Goal: Use online tool/utility: Utilize a website feature to perform a specific function

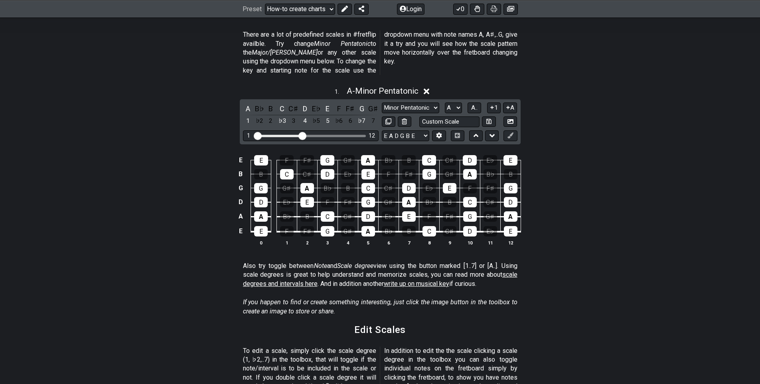
scroll to position [199, 0]
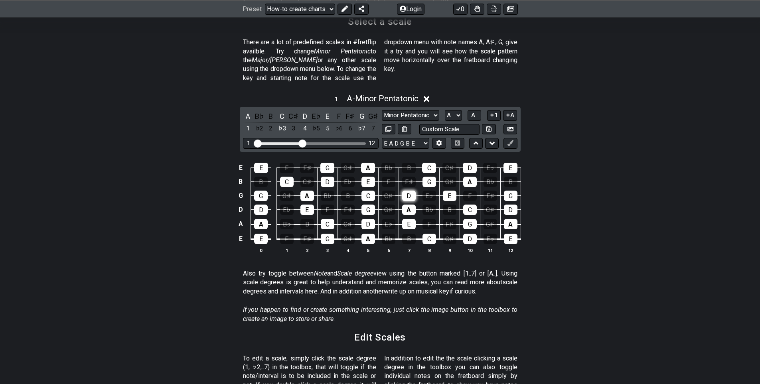
click at [407, 191] on div "D" at bounding box center [409, 196] width 14 height 10
click at [440, 138] on button at bounding box center [439, 143] width 14 height 11
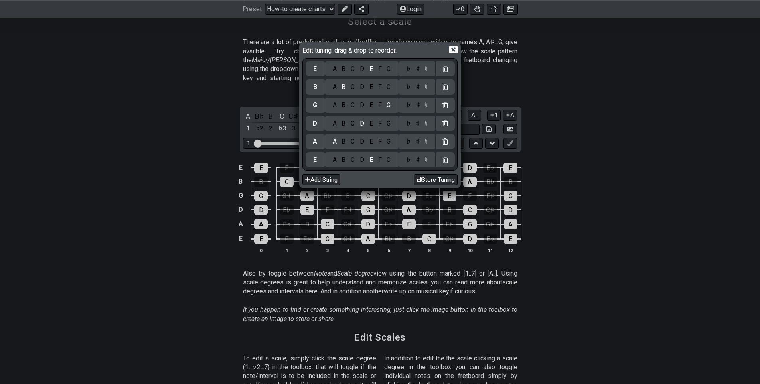
click at [452, 49] on icon at bounding box center [453, 49] width 8 height 8
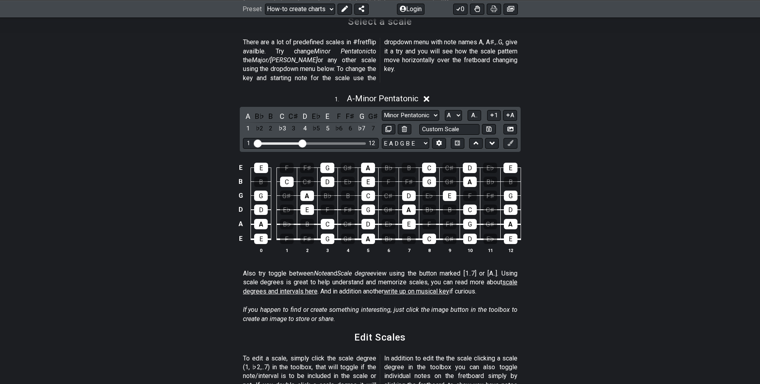
click at [509, 246] on th "12" at bounding box center [510, 250] width 20 height 8
drag, startPoint x: 510, startPoint y: 241, endPoint x: 393, endPoint y: 226, distance: 118.2
click at [432, 234] on tbody "E E F F♯ G G♯ A B♭ B C C♯ D E♭ E B B C C♯ D E♭ E F F♯ G G♯ A B♭ B G G G♯ A B♭ B…" at bounding box center [378, 201] width 285 height 94
drag, startPoint x: 302, startPoint y: 135, endPoint x: 386, endPoint y: 138, distance: 83.4
click at [367, 143] on input "Visible fret range" at bounding box center [310, 143] width 113 height 0
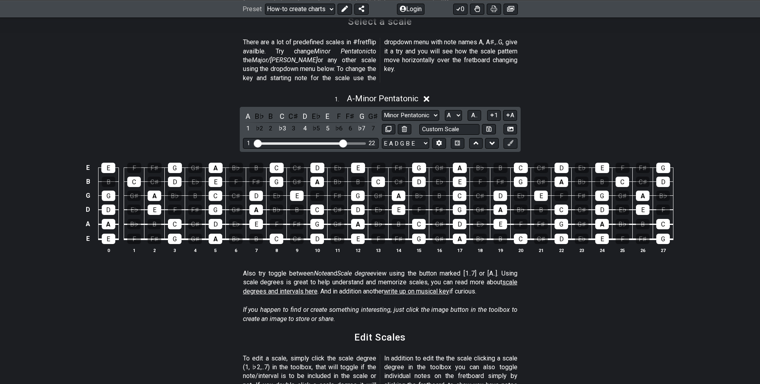
drag, startPoint x: 365, startPoint y: 135, endPoint x: 343, endPoint y: 136, distance: 22.4
click at [343, 143] on input "Visible fret range" at bounding box center [310, 143] width 113 height 0
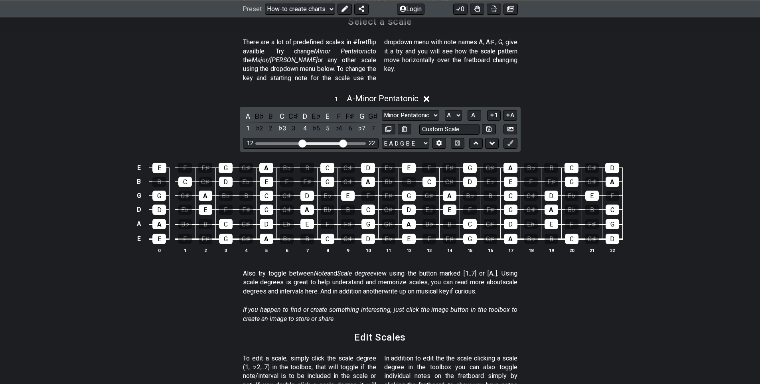
drag, startPoint x: 259, startPoint y: 135, endPoint x: 304, endPoint y: 134, distance: 45.1
click at [304, 143] on input "Visible fret range" at bounding box center [310, 143] width 113 height 0
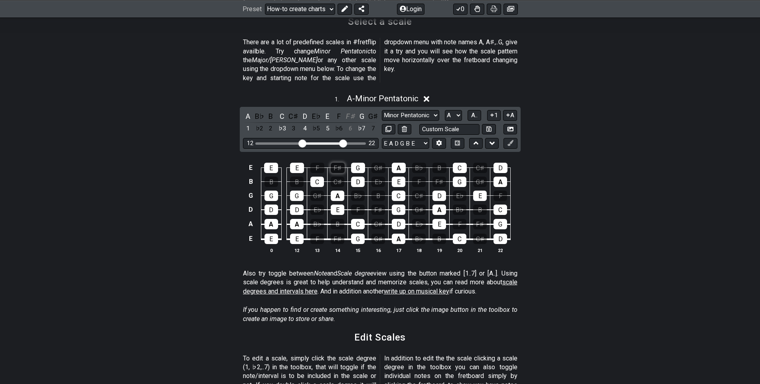
click at [338, 163] on div "F♯" at bounding box center [338, 168] width 14 height 10
click at [336, 163] on div "F♯" at bounding box center [338, 168] width 14 height 10
click at [361, 111] on div "G" at bounding box center [362, 116] width 10 height 11
click at [328, 111] on div "E" at bounding box center [327, 116] width 10 height 11
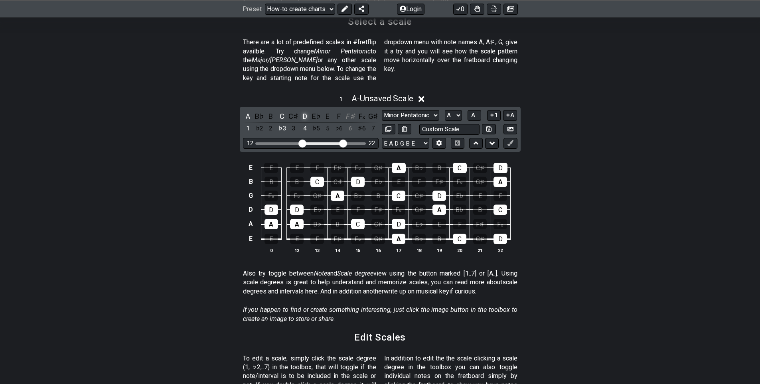
click at [307, 111] on div "D" at bounding box center [305, 116] width 10 height 11
click at [284, 111] on div "C" at bounding box center [282, 116] width 10 height 11
click at [245, 111] on div "A" at bounding box center [248, 116] width 10 height 11
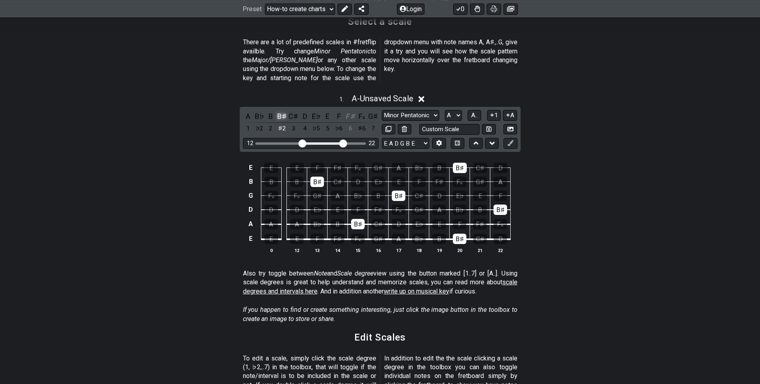
click at [280, 111] on div "B♯" at bounding box center [282, 116] width 10 height 11
click at [350, 111] on div "F♯" at bounding box center [350, 116] width 10 height 11
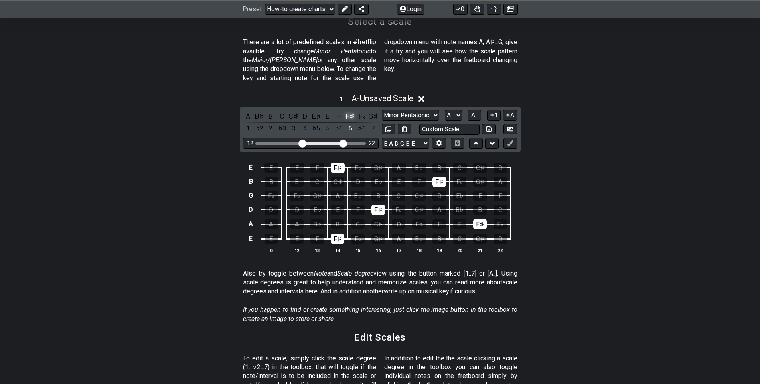
click at [350, 111] on div "F♯" at bounding box center [350, 116] width 10 height 11
click at [417, 110] on select "Minor Pentatonic New Scale Minor Pentatonic Major Pentatonic Minor Blues Major …" at bounding box center [410, 115] width 57 height 11
click at [351, 252] on div "E E E F F♯ F𝄪 G♯ A B♭ B C C♯ D B B B C C♯ D E♭ E F F♯ F𝄪 G♯ A G F𝄪 F𝄪 G♯ A B♭ B…" at bounding box center [380, 208] width 622 height 112
click at [379, 163] on div "G♯" at bounding box center [378, 168] width 14 height 10
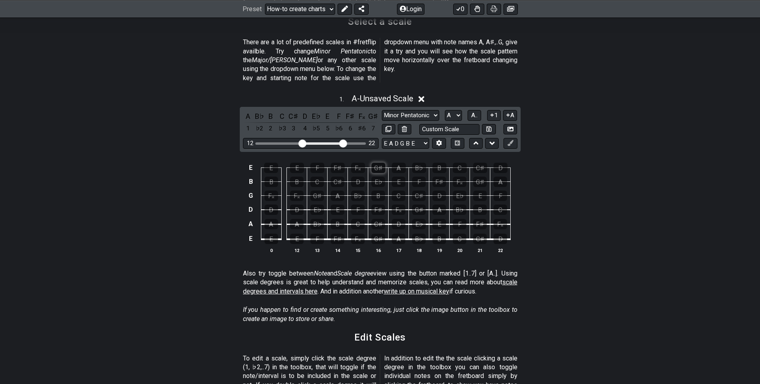
click at [378, 163] on div "G♯" at bounding box center [378, 168] width 14 height 10
click at [399, 163] on div "A" at bounding box center [399, 168] width 14 height 10
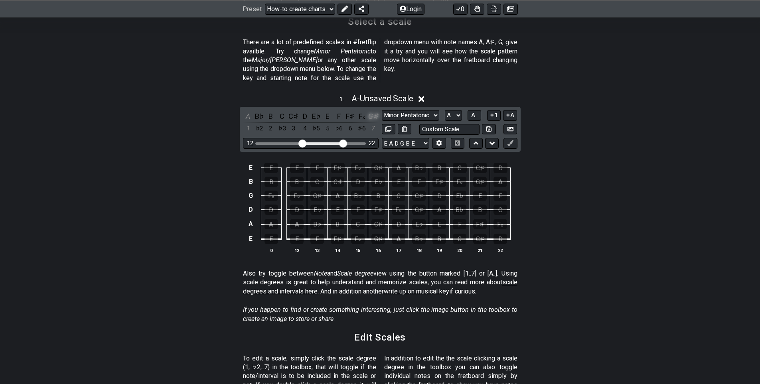
click at [372, 111] on div "G♯" at bounding box center [373, 116] width 10 height 11
click at [246, 111] on div "A" at bounding box center [248, 116] width 10 height 11
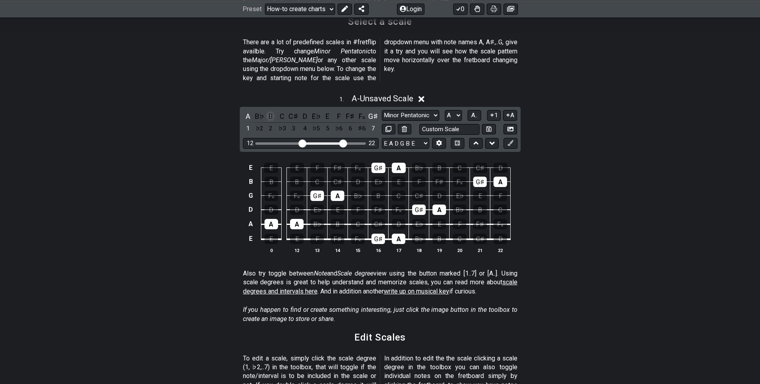
click at [269, 111] on div "B" at bounding box center [271, 116] width 10 height 11
click at [350, 111] on div "F♯" at bounding box center [350, 116] width 10 height 11
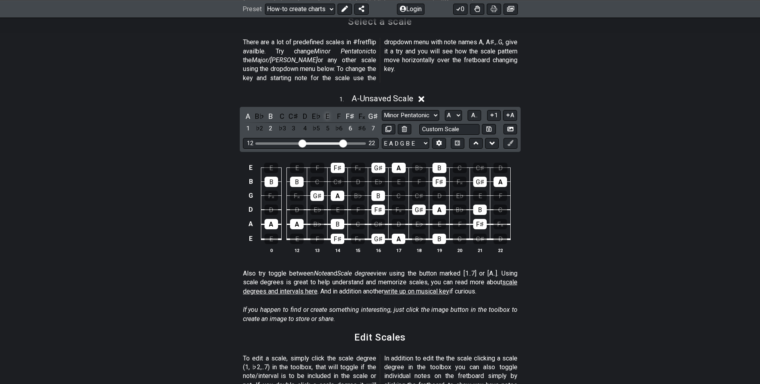
click at [326, 111] on div "E" at bounding box center [327, 116] width 10 height 11
click at [327, 111] on div "E" at bounding box center [327, 116] width 10 height 11
click at [316, 111] on div "E♭" at bounding box center [316, 116] width 10 height 11
click at [325, 111] on div "E" at bounding box center [327, 116] width 10 height 11
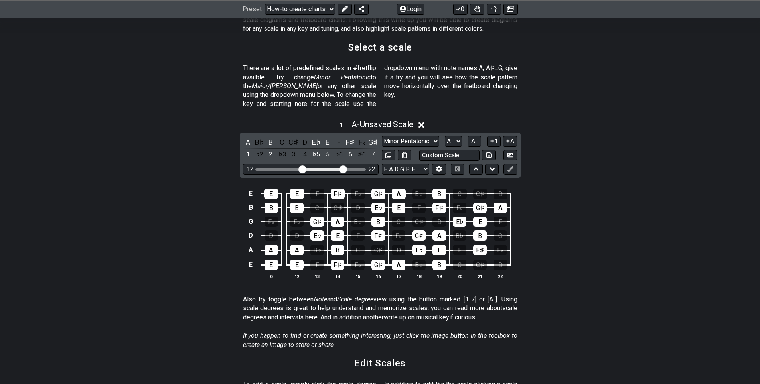
scroll to position [160, 0]
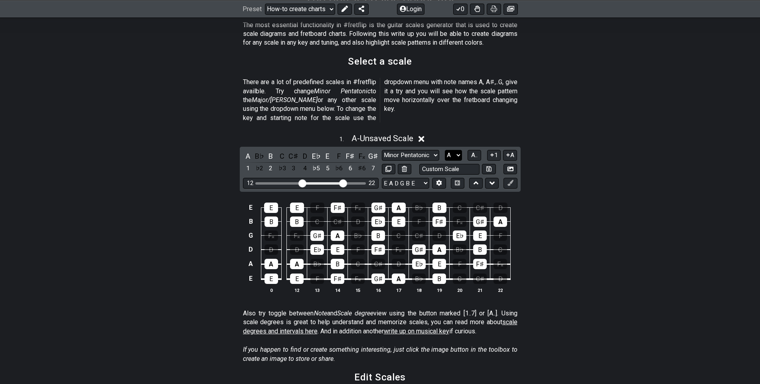
click at [457, 150] on select "A♭ A A♯ B♭ B C C♯ D♭ D D♯ E♭ E F F♯ G♭ G G♯" at bounding box center [453, 155] width 17 height 11
select select "E"
click at [445, 150] on select "A♭ A A♯ B♭ B C C♯ D♭ D D♯ E♭ E F F♯ G♭ G G♯" at bounding box center [453, 155] width 17 height 11
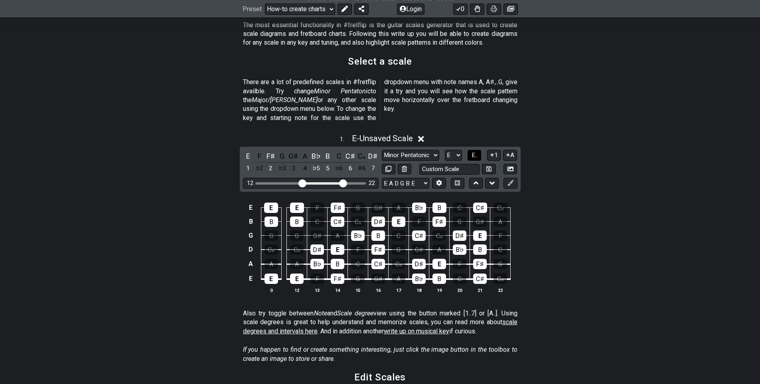
click at [479, 150] on button "E.." at bounding box center [475, 155] width 14 height 11
click at [479, 152] on span "1..7" at bounding box center [475, 155] width 10 height 7
click at [479, 150] on button "..." at bounding box center [475, 155] width 14 height 11
click at [479, 150] on button "E.." at bounding box center [475, 155] width 14 height 11
click at [478, 152] on span "E.." at bounding box center [475, 155] width 6 height 7
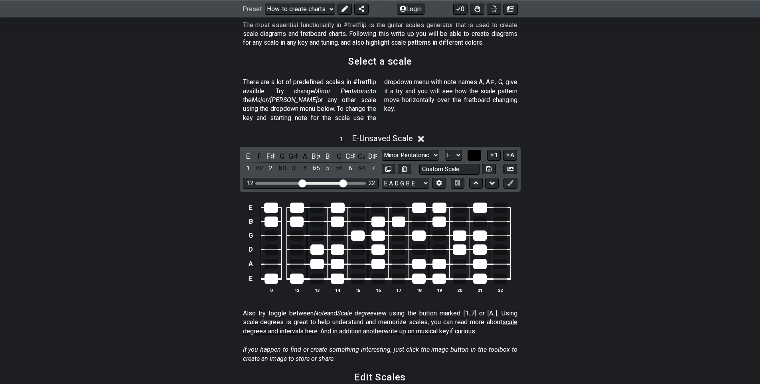
click at [479, 150] on button "..." at bounding box center [475, 155] width 14 height 11
click at [479, 152] on span "1..7" at bounding box center [475, 155] width 10 height 7
click at [479, 150] on button "..." at bounding box center [475, 155] width 14 height 11
click at [476, 152] on span "E.." at bounding box center [475, 155] width 6 height 7
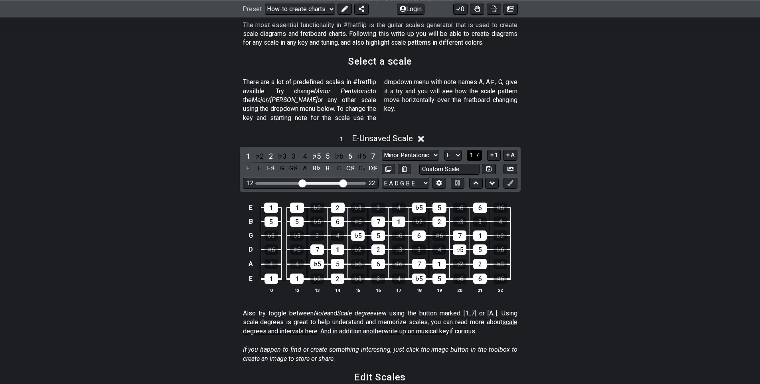
click at [476, 152] on span "1..7" at bounding box center [475, 155] width 10 height 7
click at [476, 152] on span "..." at bounding box center [475, 155] width 4 height 7
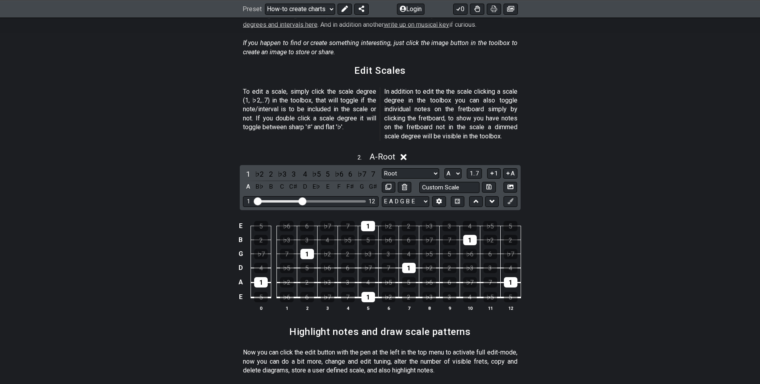
scroll to position [479, 0]
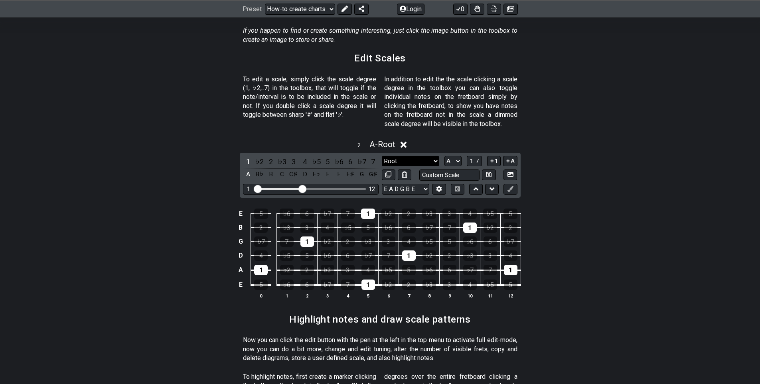
click at [438, 156] on select "Root Root Minor Pentatonic Major Pentatonic Minor Blues Major Blues Major / [PE…" at bounding box center [410, 161] width 57 height 11
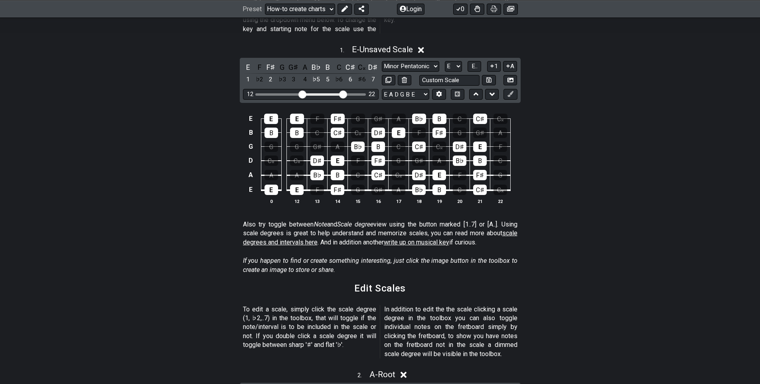
scroll to position [160, 0]
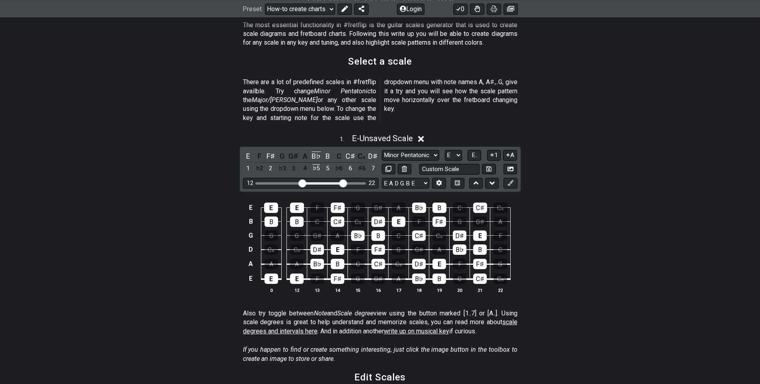
drag, startPoint x: 417, startPoint y: 199, endPoint x: 597, endPoint y: 257, distance: 189.3
click at [598, 257] on div "E E E F F♯ G G♯ A B♭ B C C♯ C𝄪 B B B C C♯ C𝄪 D♯ E F F♯ G G♯ A G G G G♯ A B♭ B C…" at bounding box center [380, 248] width 622 height 112
click at [436, 164] on input "text" at bounding box center [449, 169] width 61 height 11
type input "Custom Scale"
click at [435, 178] on button at bounding box center [439, 183] width 14 height 11
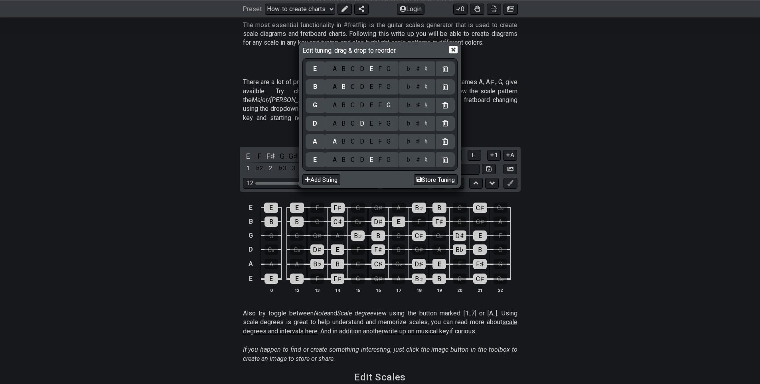
click at [453, 50] on icon at bounding box center [453, 49] width 8 height 8
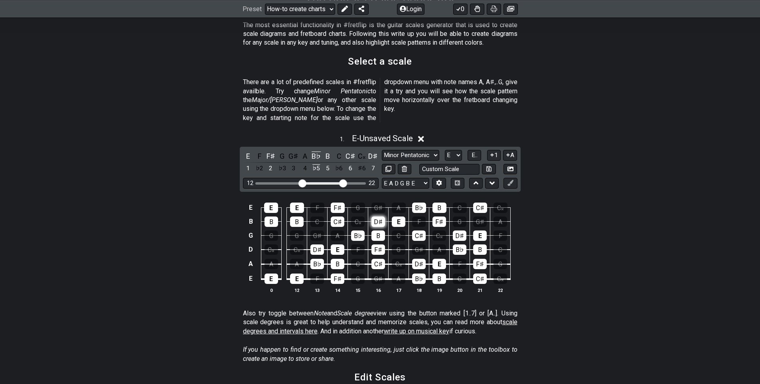
scroll to position [40, 0]
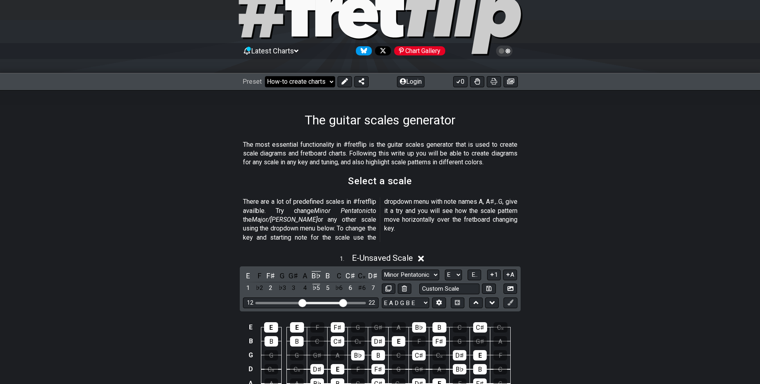
click at [326, 82] on select "Welcome to #fretflip! Initial Preset Custom Preset Minor Pentatonic Major Penta…" at bounding box center [300, 81] width 70 height 11
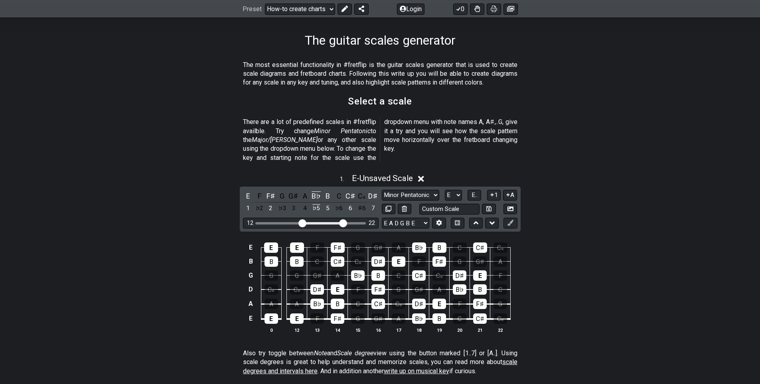
scroll to position [160, 0]
